Goal: Find specific page/section: Find specific page/section

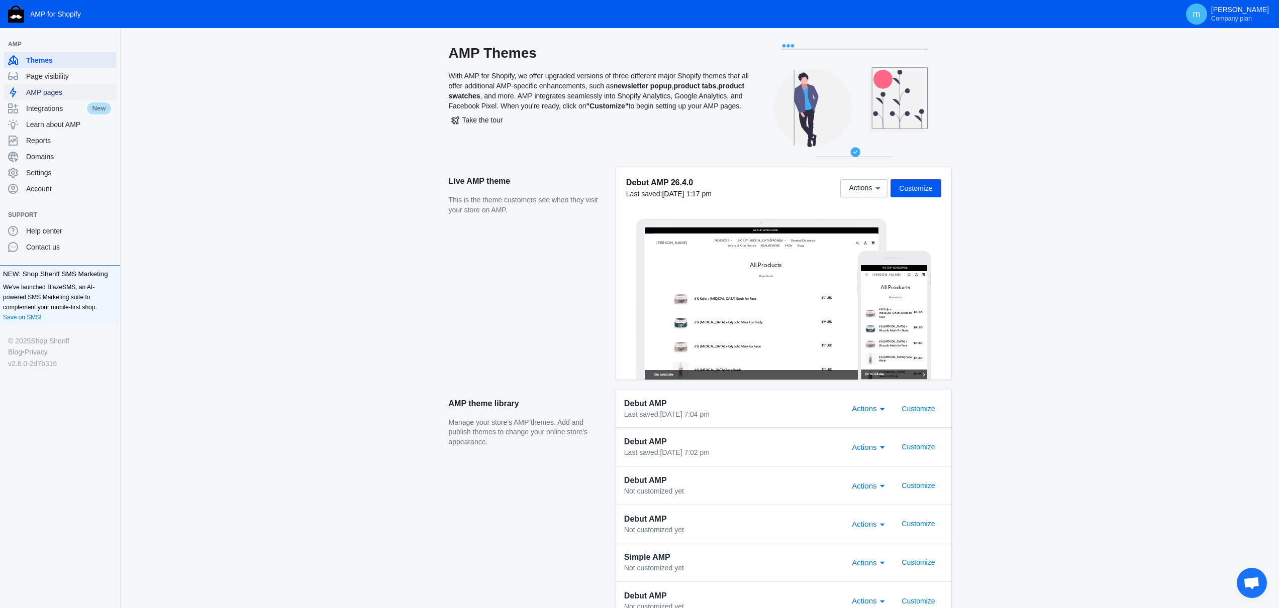
click at [57, 93] on span "AMP pages" at bounding box center [69, 92] width 86 height 10
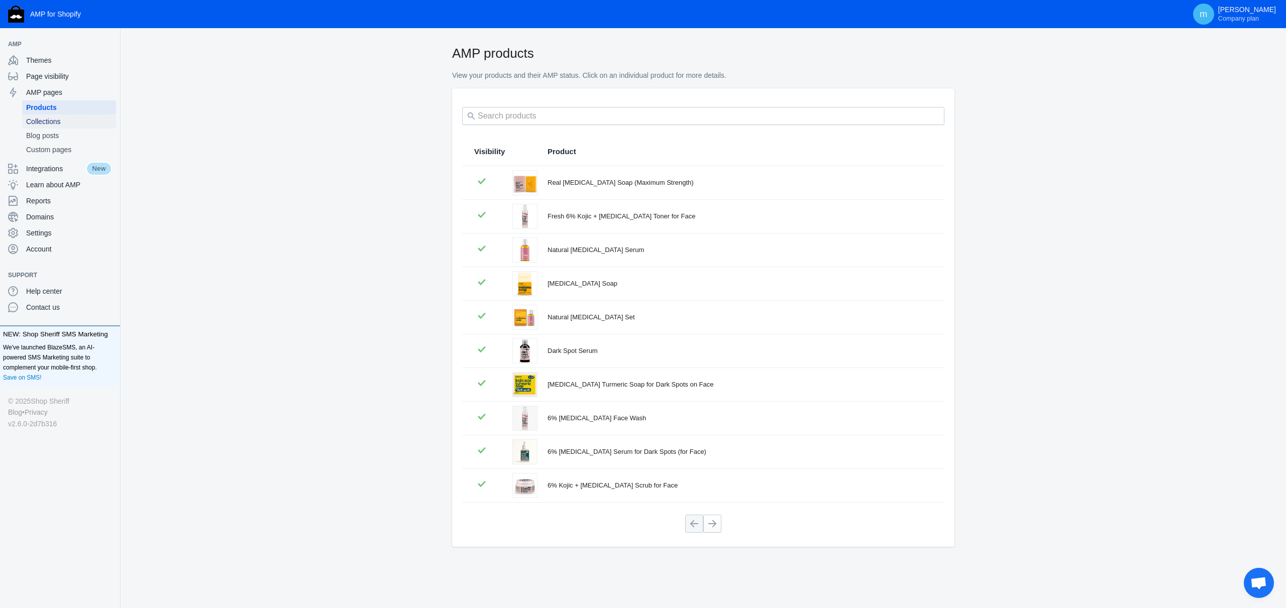
click at [47, 120] on span "Collections" at bounding box center [69, 122] width 86 height 10
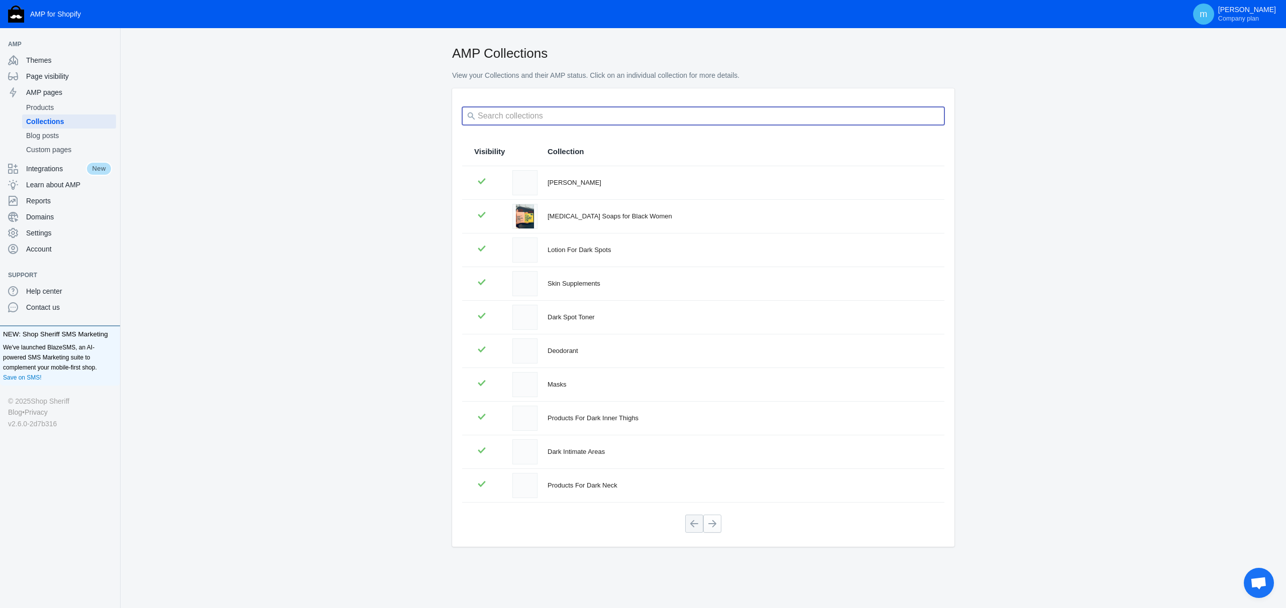
click at [552, 121] on input "search" at bounding box center [703, 116] width 482 height 18
type input "serum"
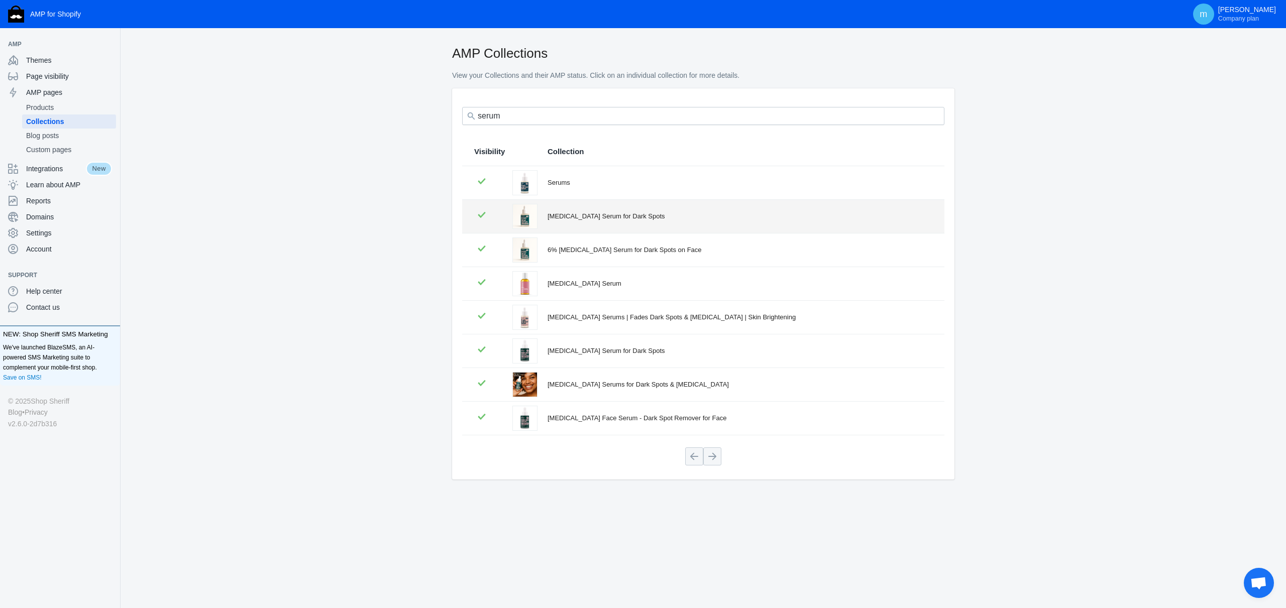
click at [584, 214] on div "[MEDICAL_DATA] Serum for Dark Spots" at bounding box center [740, 217] width 385 height 10
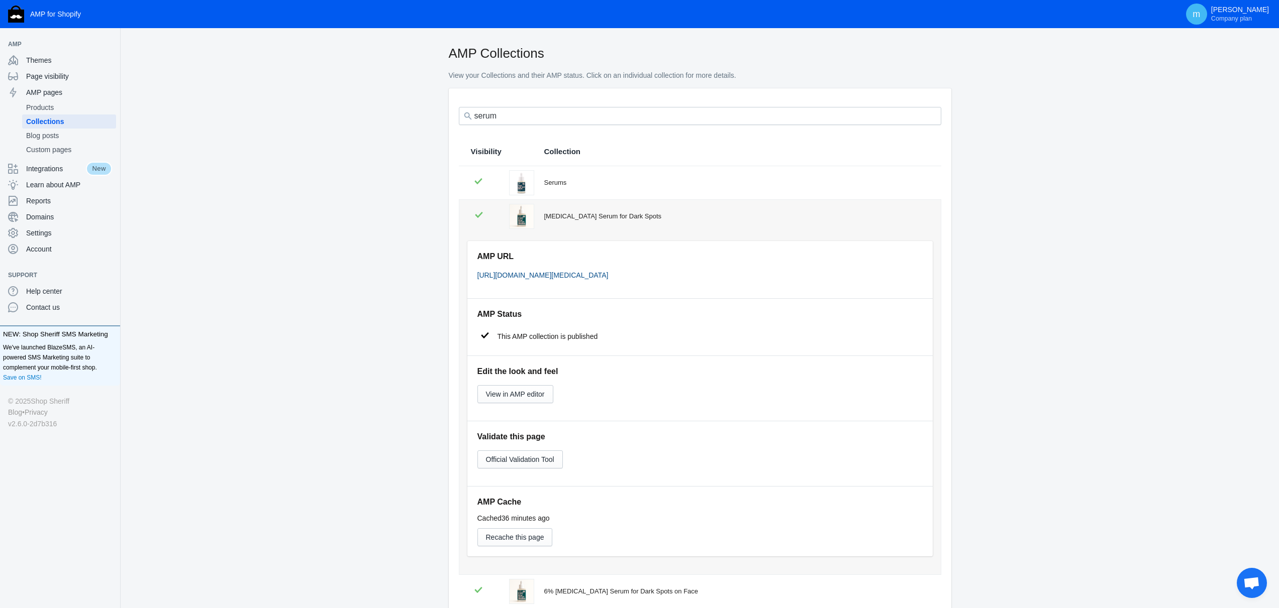
click at [555, 273] on link "[URL][DOMAIN_NAME][MEDICAL_DATA]" at bounding box center [542, 275] width 131 height 8
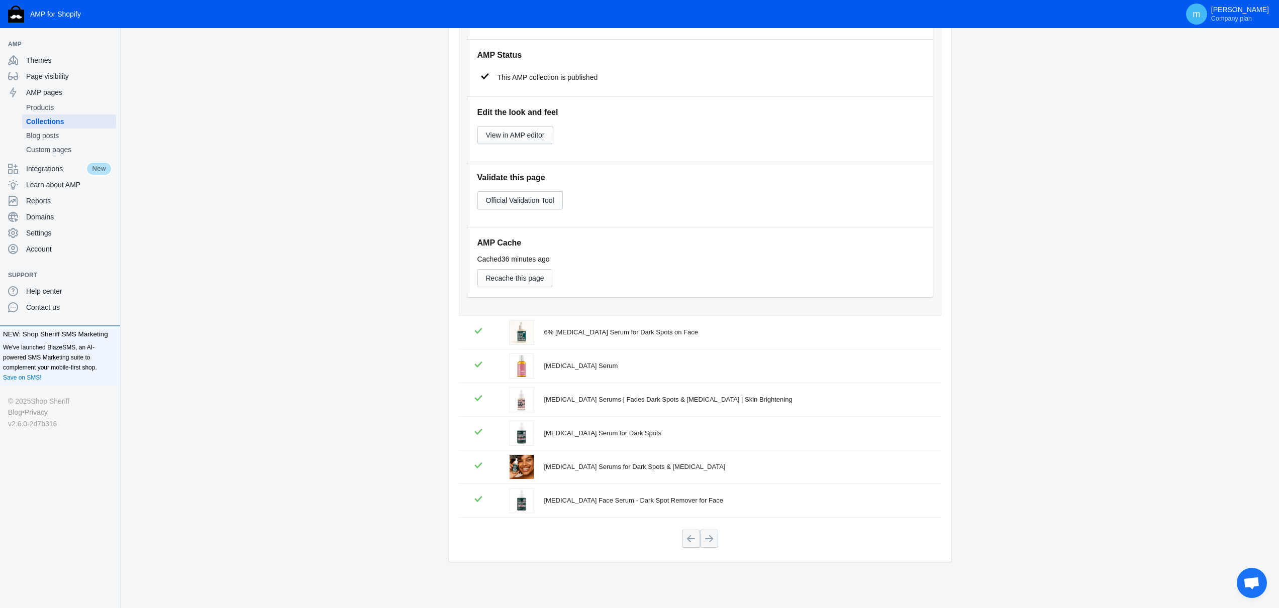
scroll to position [238, 0]
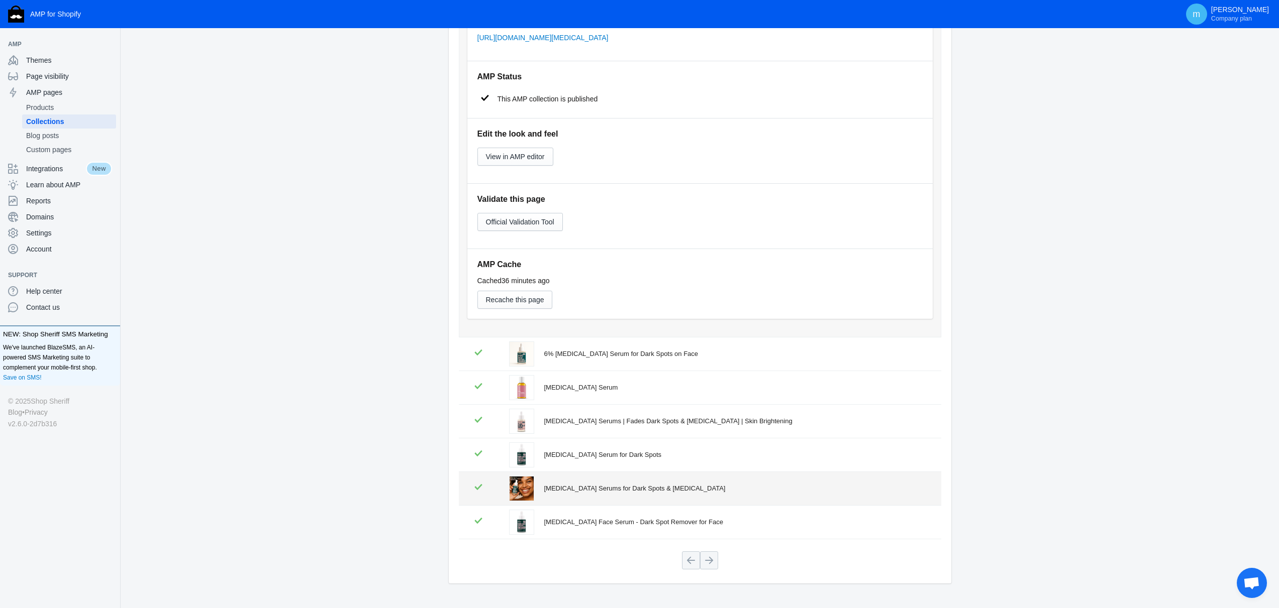
click at [671, 486] on div "[MEDICAL_DATA] Serums for Dark Spots & [MEDICAL_DATA]" at bounding box center [736, 489] width 385 height 10
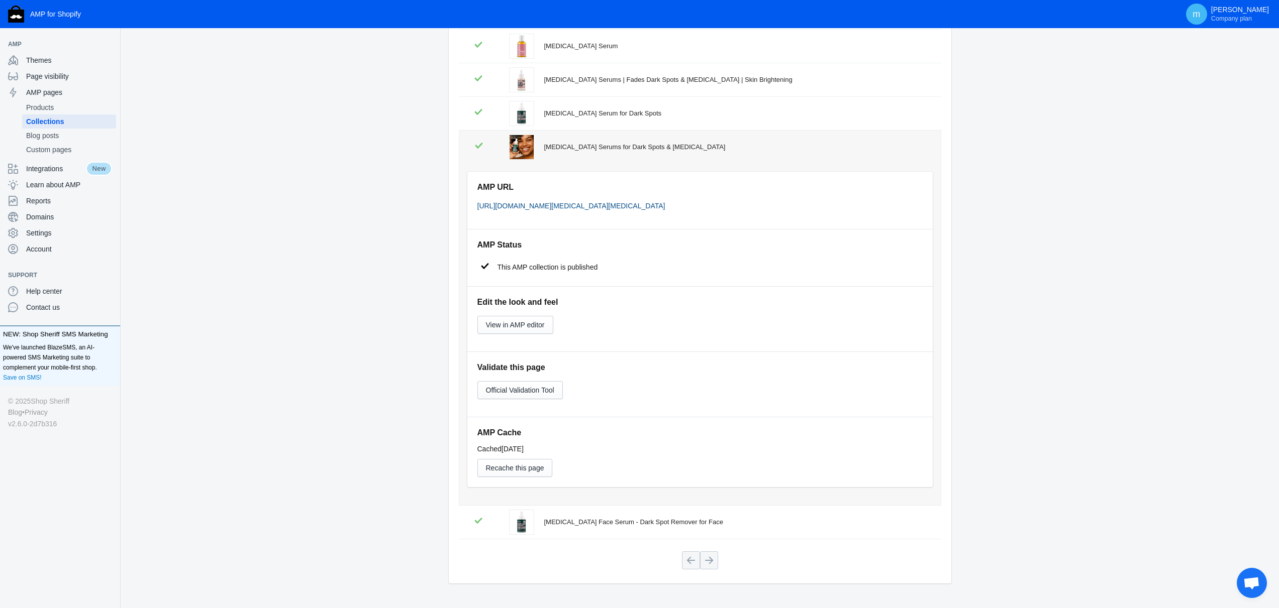
click at [665, 207] on link "[URL][DOMAIN_NAME][MEDICAL_DATA][MEDICAL_DATA]" at bounding box center [571, 206] width 188 height 8
